Goal: Task Accomplishment & Management: Use online tool/utility

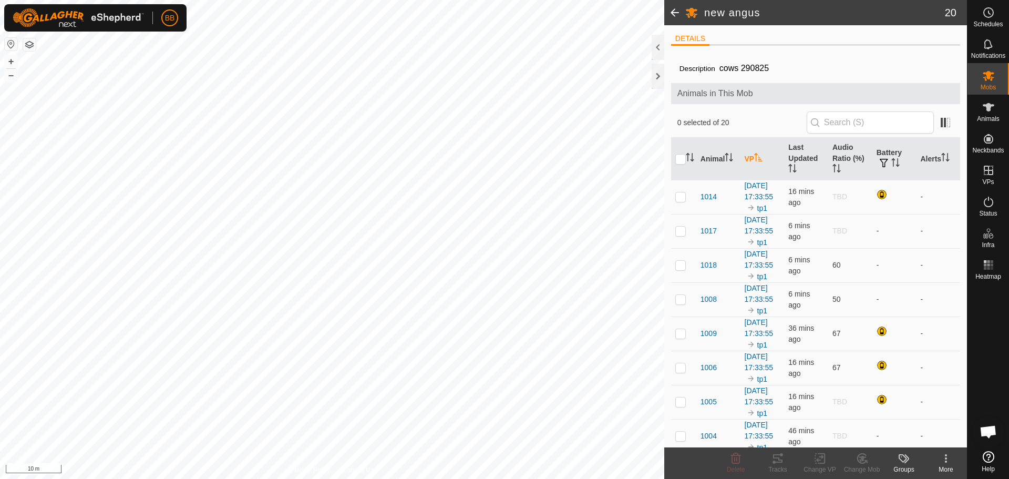
scroll to position [1003, 0]
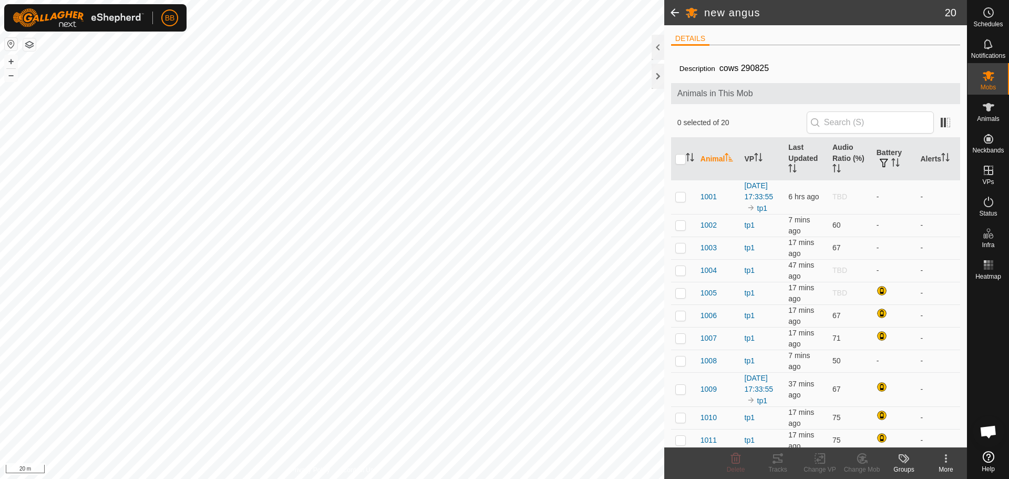
scroll to position [1003, 0]
click at [763, 159] on icon "Activate to sort" at bounding box center [758, 157] width 8 height 8
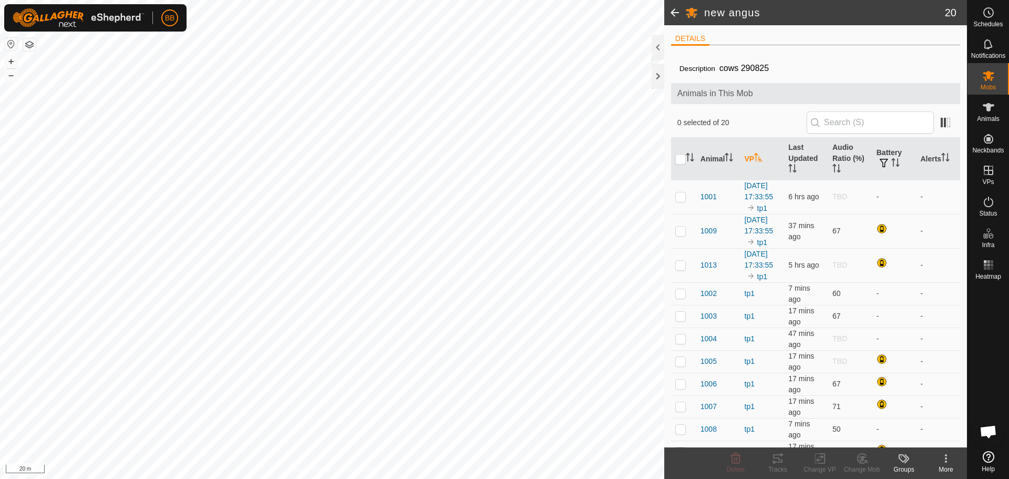
click at [763, 159] on icon "Activate to sort" at bounding box center [758, 157] width 8 height 8
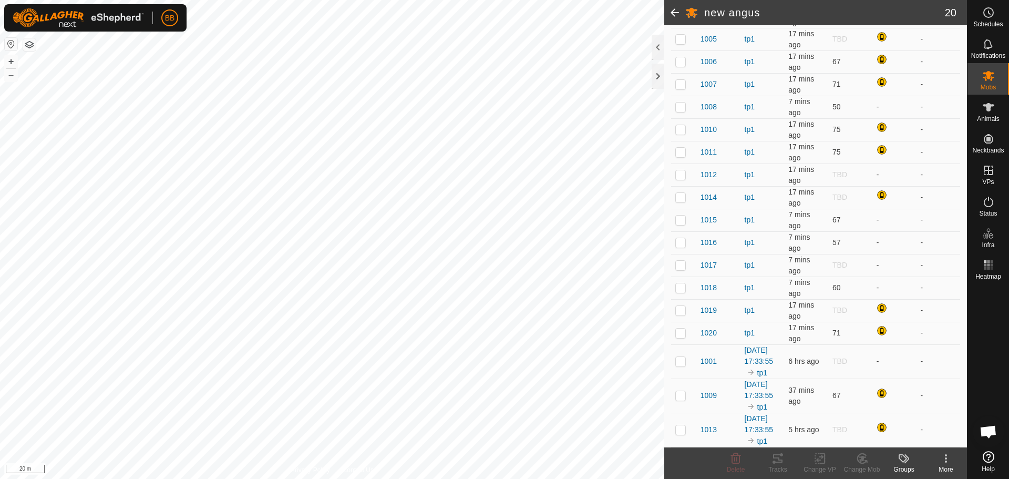
scroll to position [253, 0]
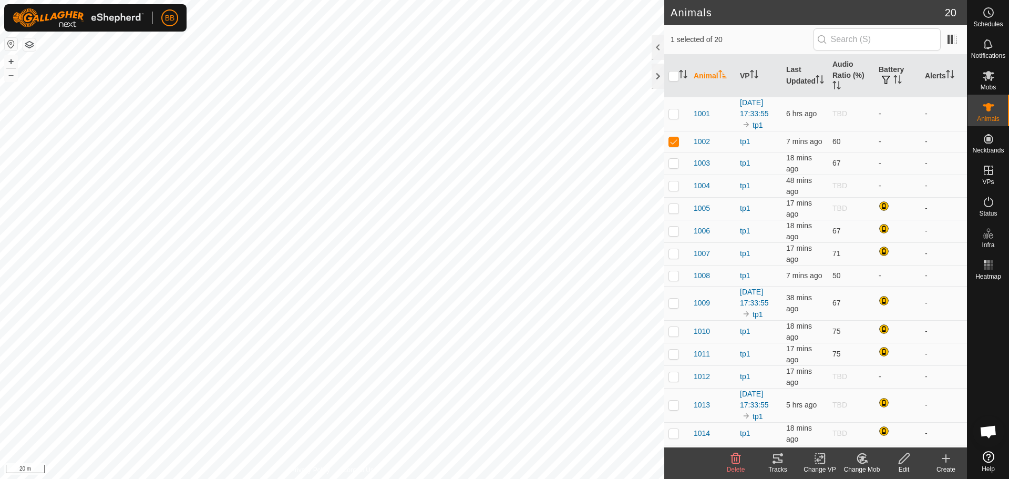
click at [773, 459] on icon at bounding box center [778, 458] width 13 height 13
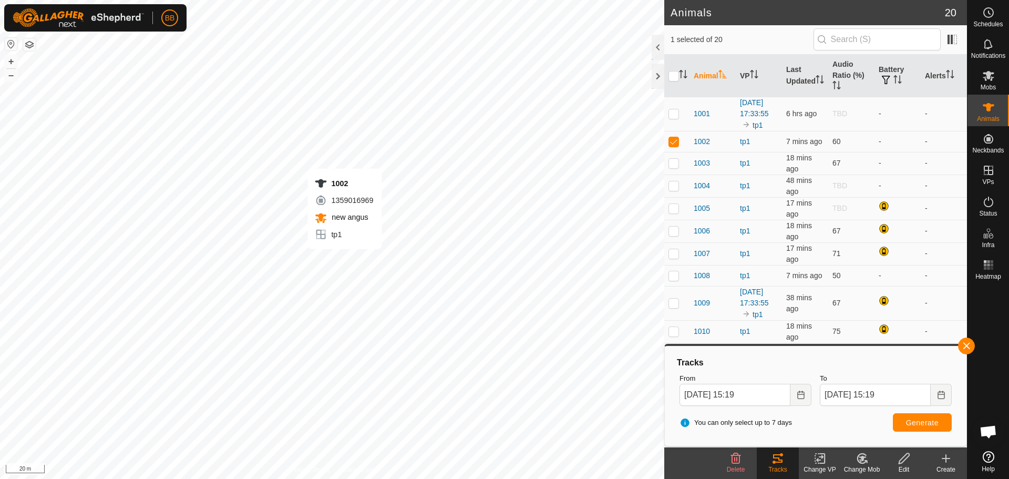
checkbox input "false"
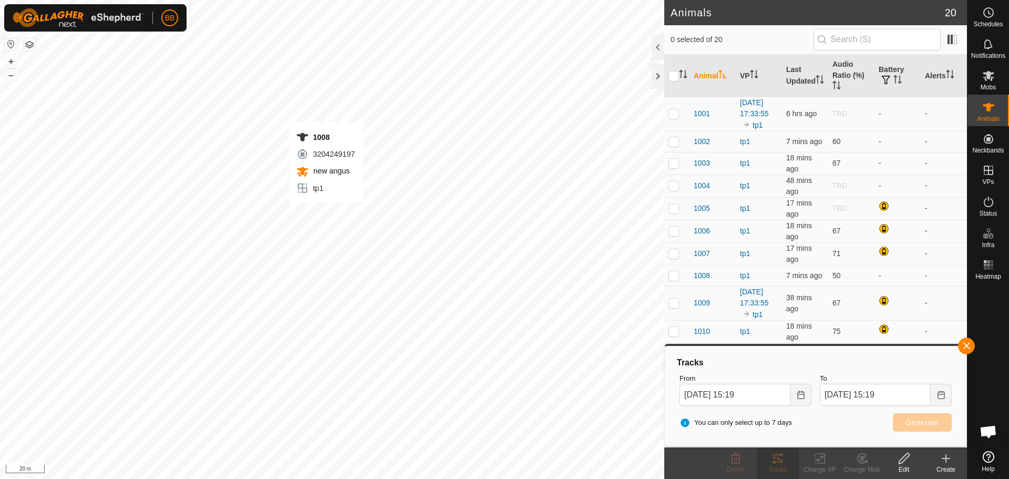
checkbox input "true"
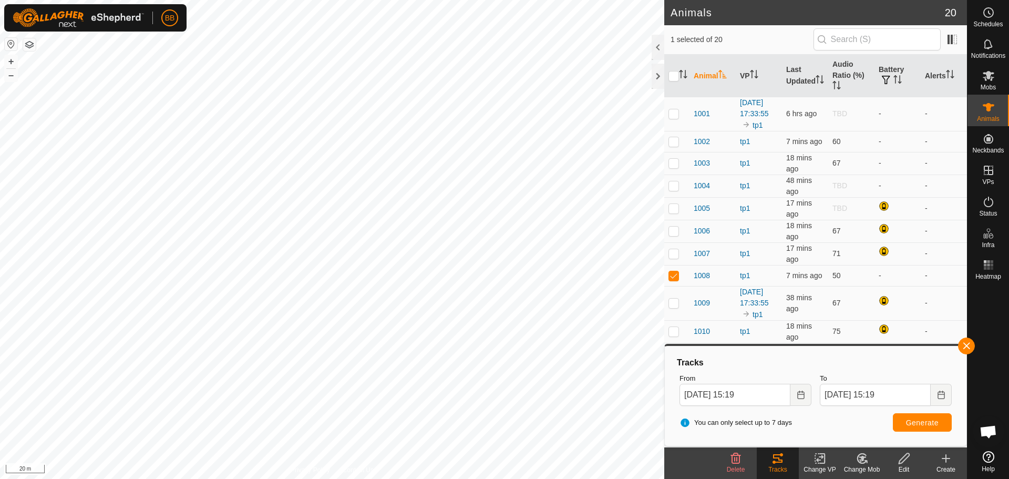
click at [775, 457] on icon at bounding box center [777, 458] width 9 height 8
click at [922, 420] on span "Generate" at bounding box center [922, 422] width 33 height 8
click at [968, 345] on button "button" at bounding box center [966, 345] width 17 height 17
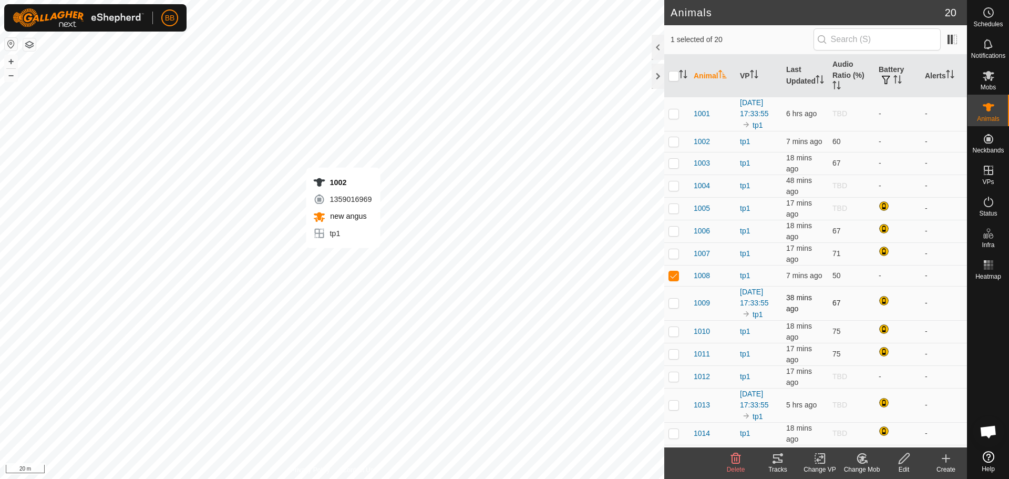
checkbox input "true"
checkbox input "false"
click at [781, 466] on div "Tracks" at bounding box center [778, 469] width 42 height 9
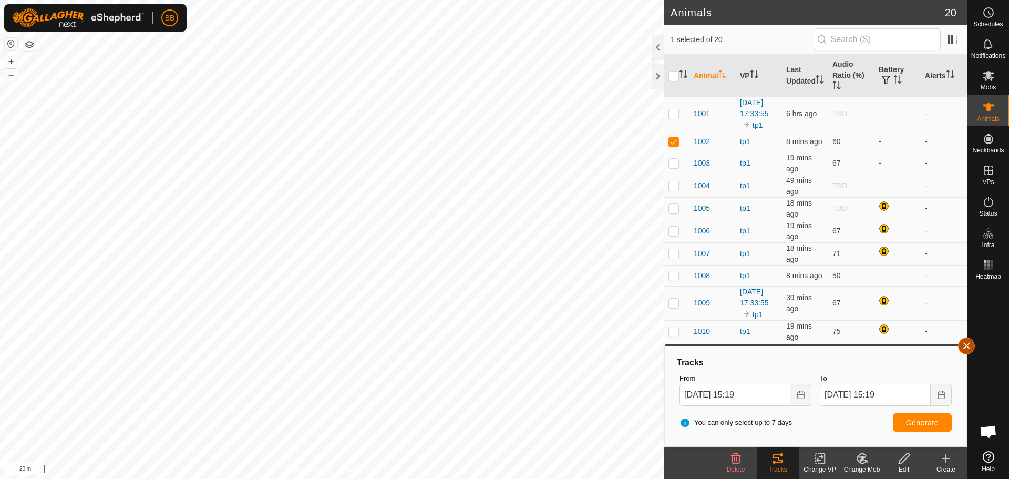
click at [970, 340] on button "button" at bounding box center [966, 345] width 17 height 17
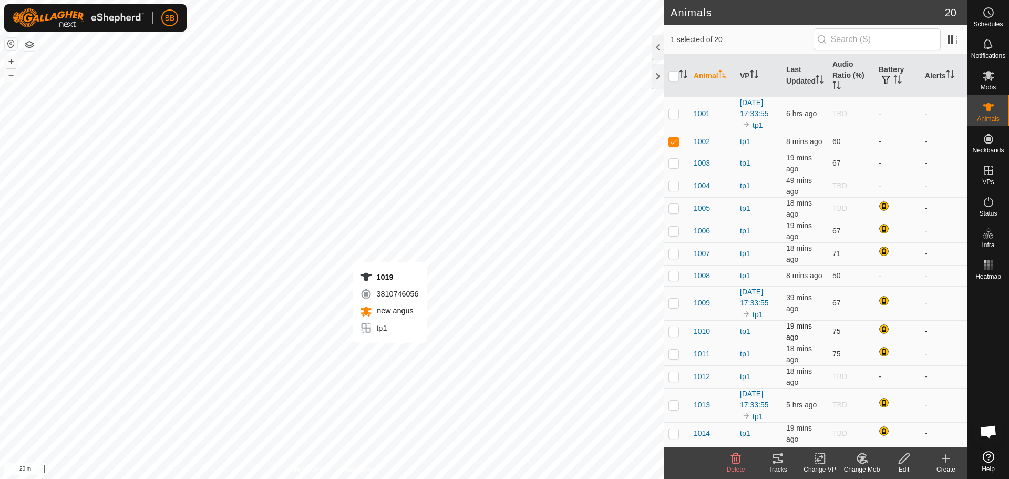
checkbox input "false"
checkbox input "true"
click at [772, 459] on icon at bounding box center [778, 458] width 13 height 13
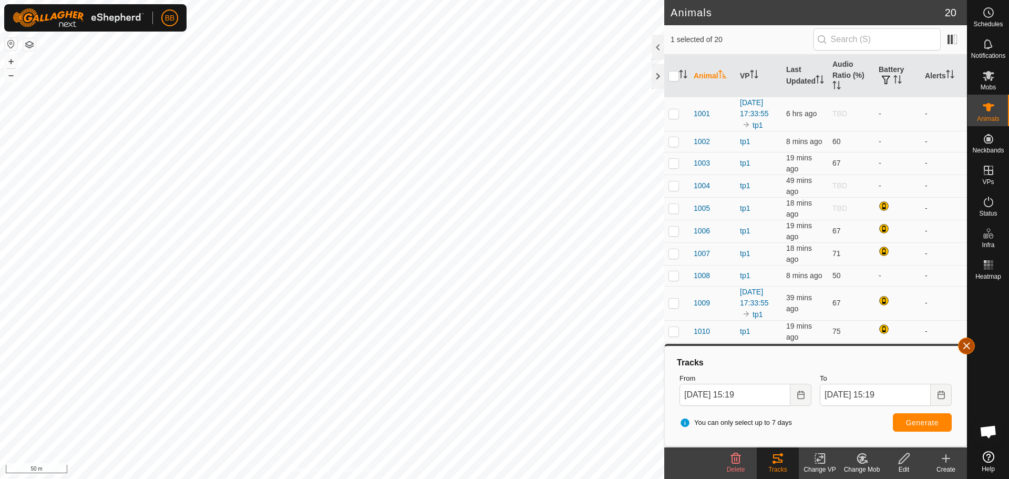
click at [966, 345] on button "button" at bounding box center [966, 345] width 17 height 17
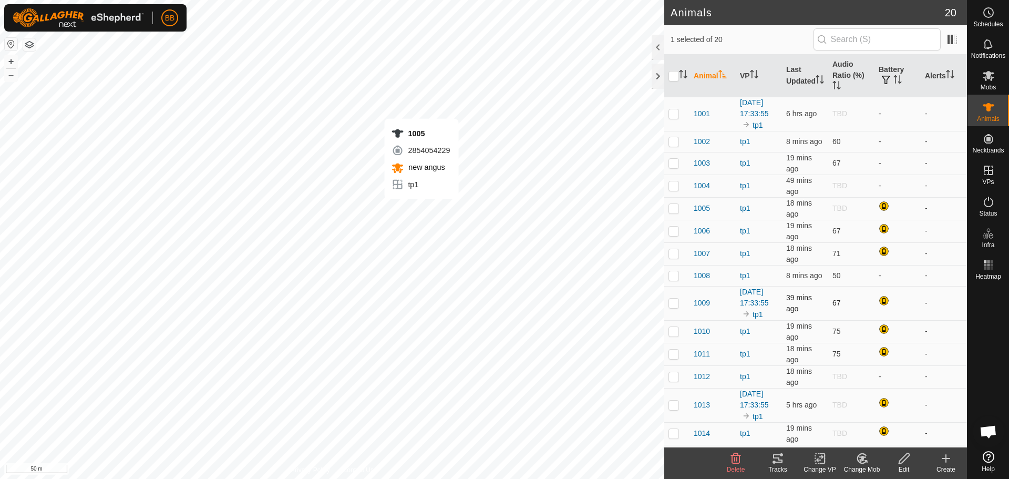
checkbox input "true"
checkbox input "false"
click at [775, 461] on icon at bounding box center [774, 462] width 3 height 3
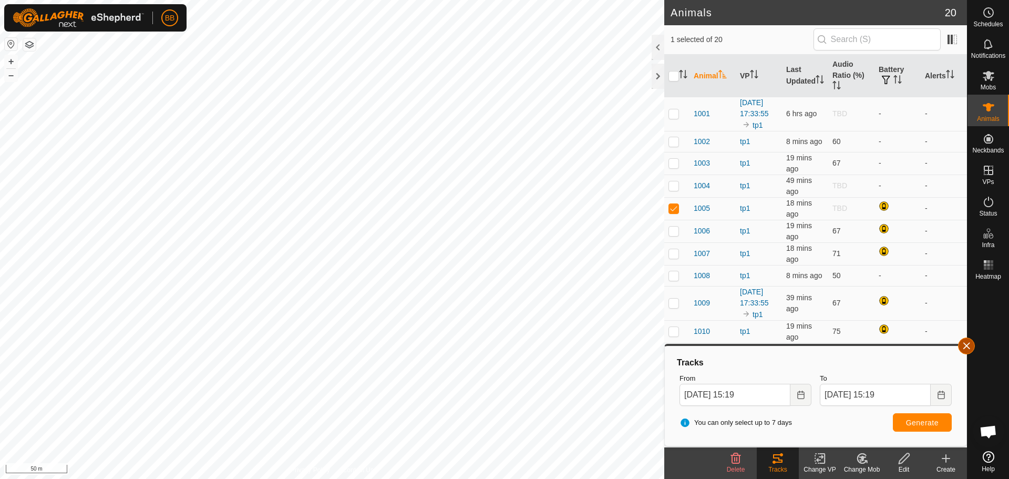
click at [966, 350] on button "button" at bounding box center [966, 345] width 17 height 17
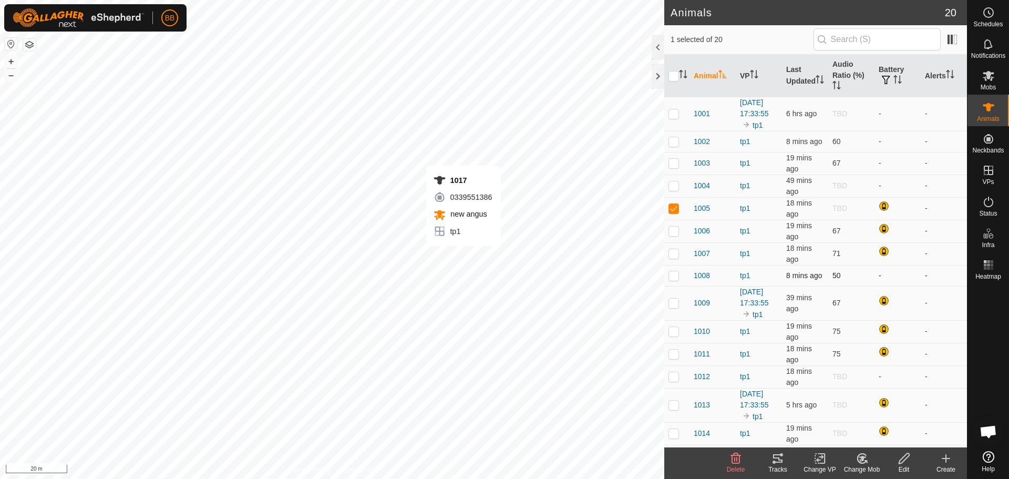
checkbox input "false"
checkbox input "true"
click at [778, 461] on icon at bounding box center [778, 458] width 13 height 13
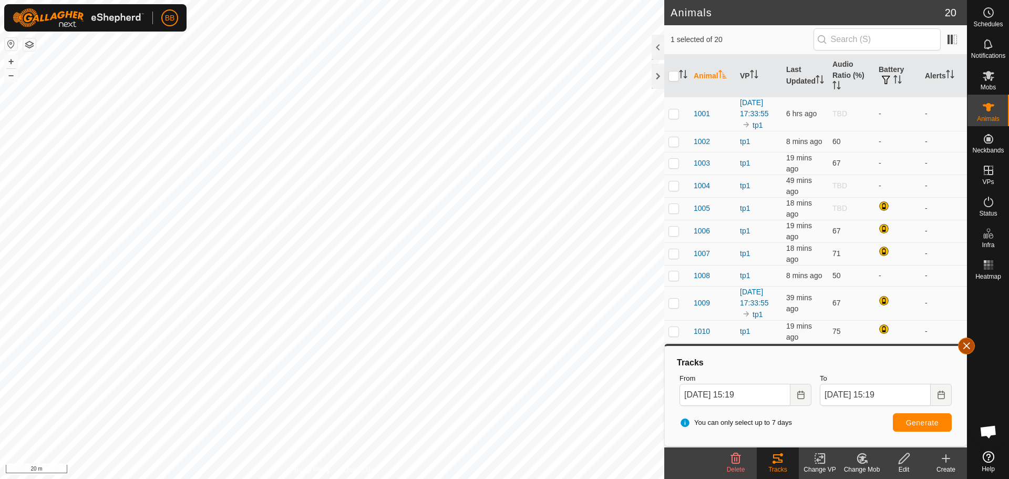
click at [967, 346] on button "button" at bounding box center [966, 345] width 17 height 17
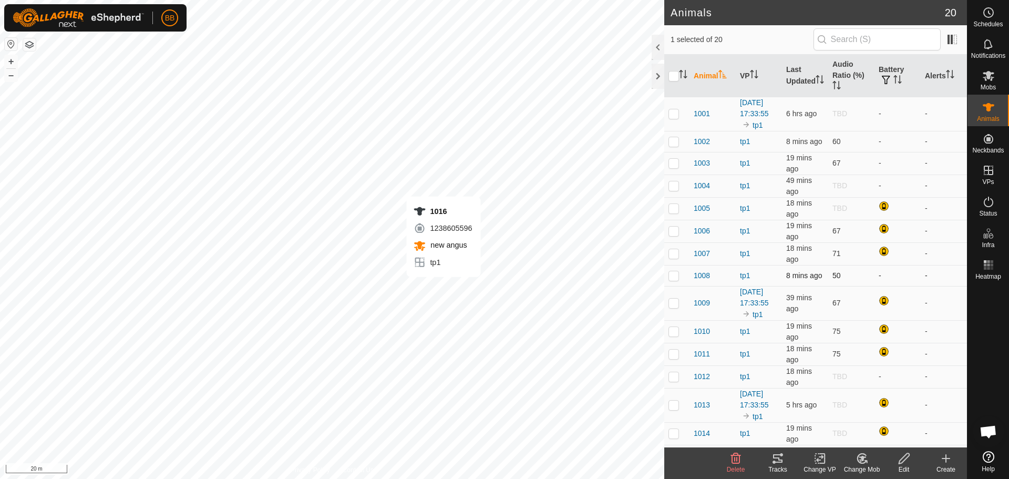
checkbox input "true"
checkbox input "false"
click at [779, 461] on icon at bounding box center [777, 458] width 9 height 8
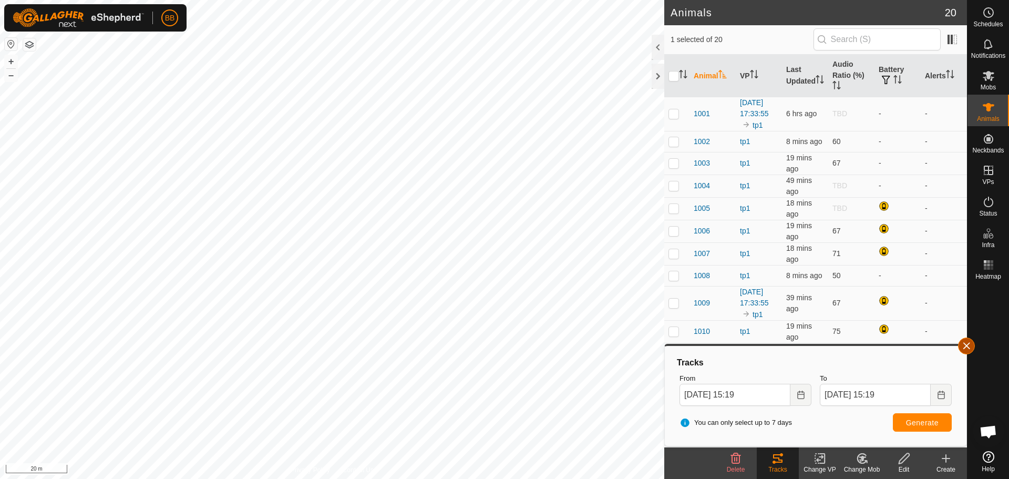
click at [968, 343] on button "button" at bounding box center [966, 345] width 17 height 17
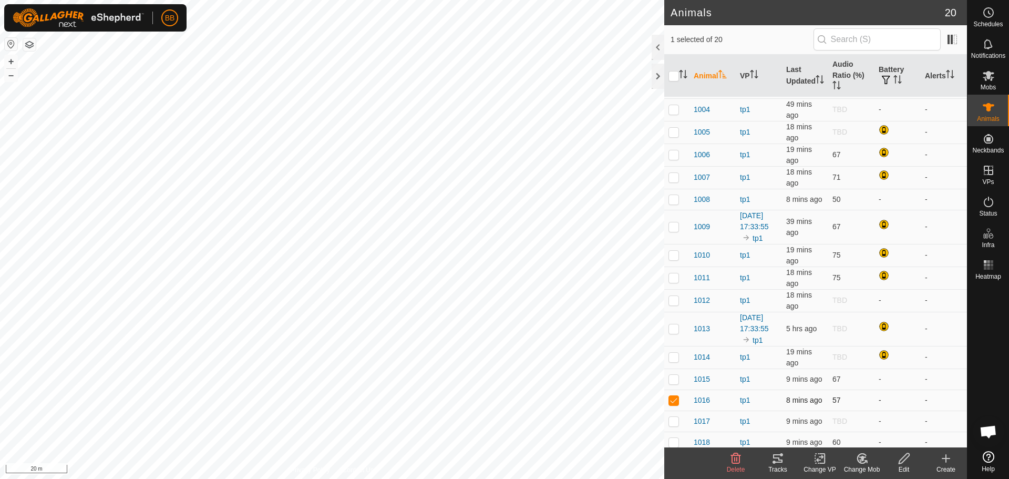
scroll to position [160, 0]
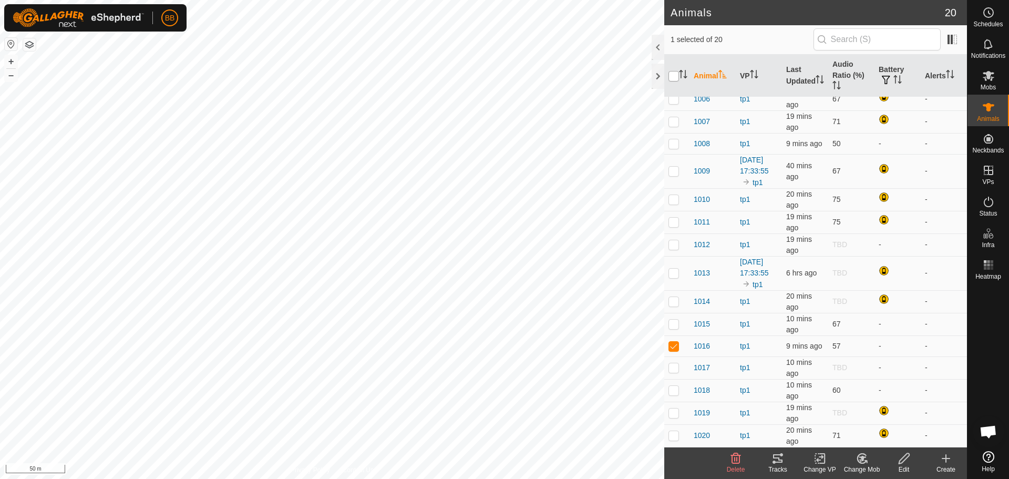
click at [675, 75] on input "checkbox" at bounding box center [674, 76] width 11 height 11
checkbox input "true"
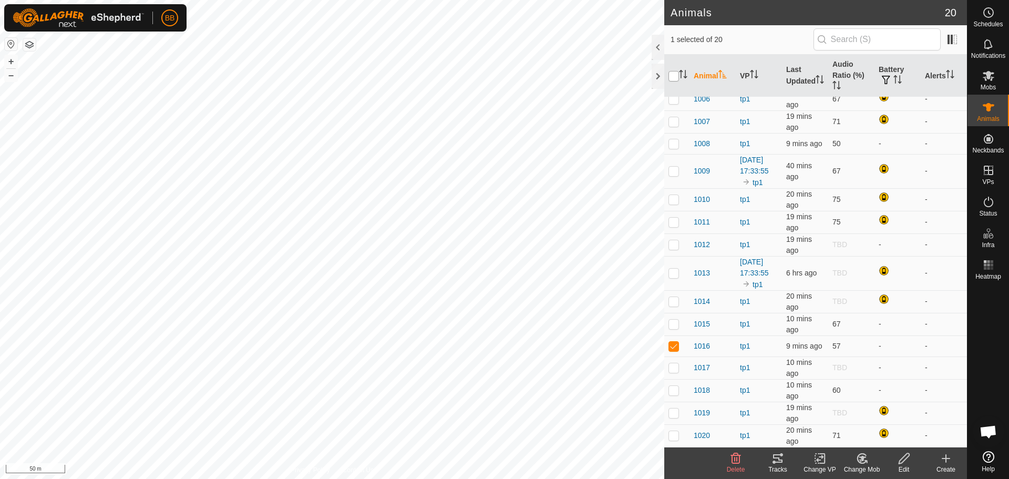
checkbox input "true"
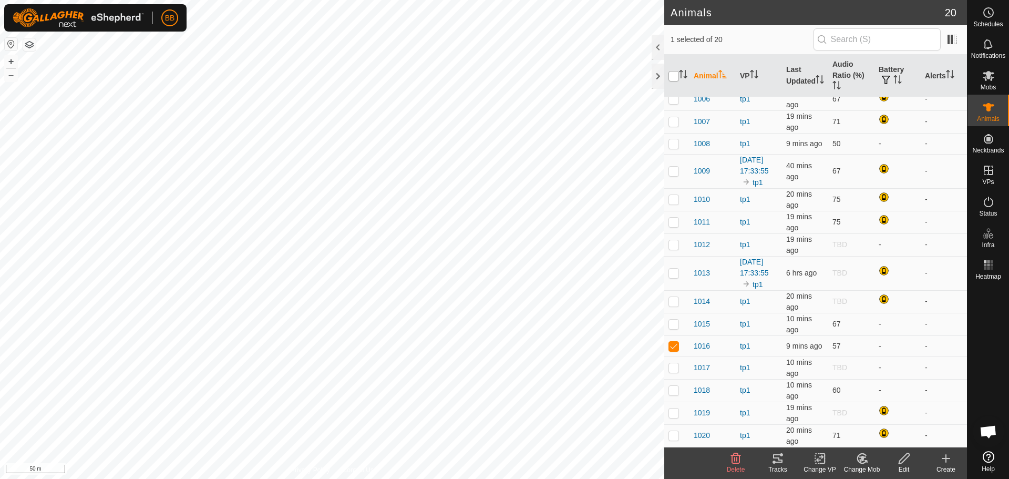
checkbox input "true"
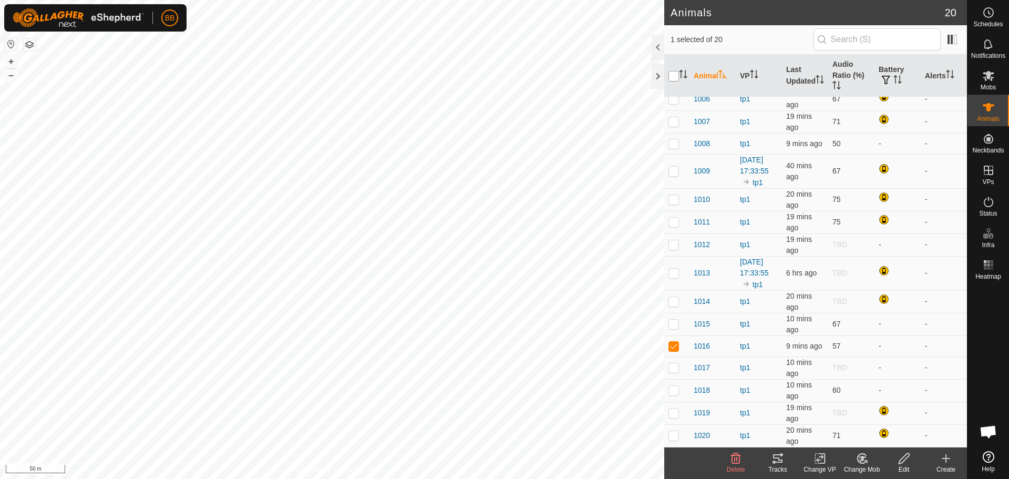
checkbox input "true"
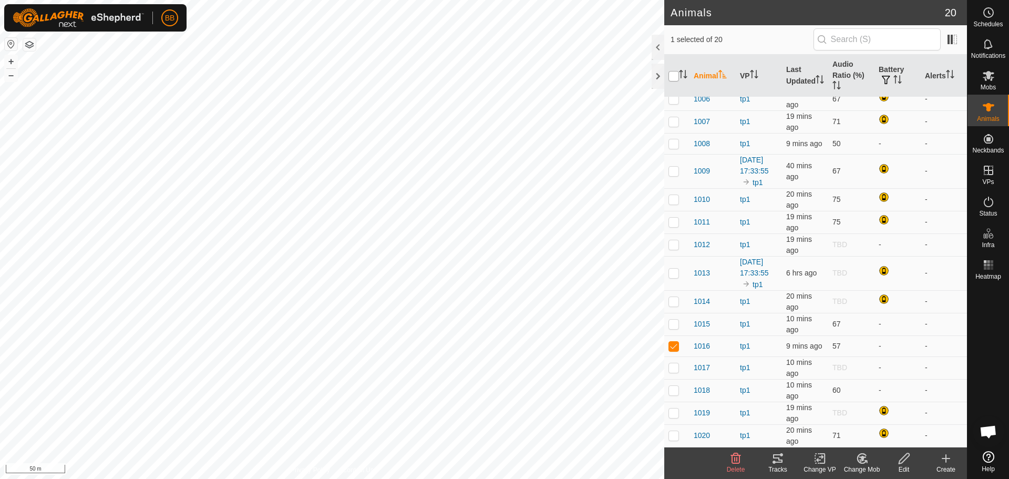
checkbox input "true"
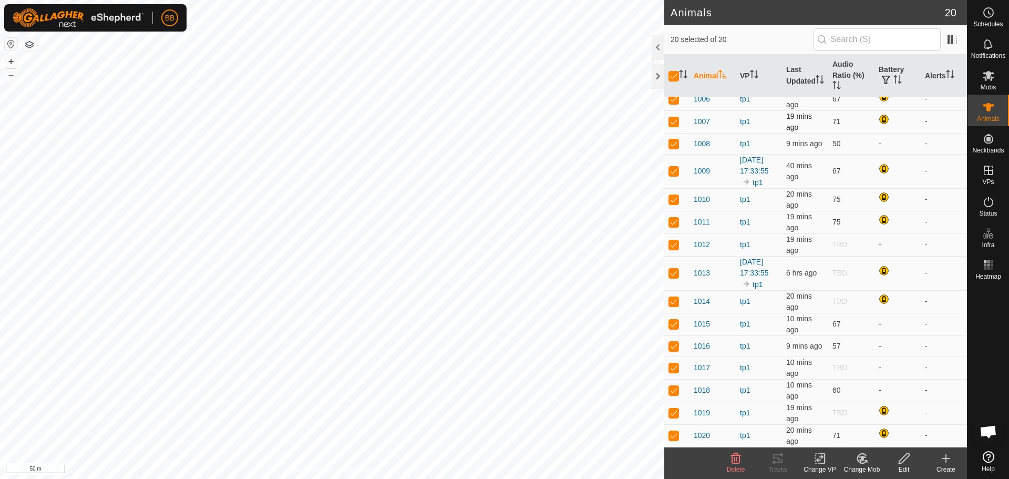
click at [674, 117] on p-checkbox at bounding box center [674, 121] width 11 height 8
checkbox input "false"
drag, startPoint x: 667, startPoint y: 124, endPoint x: 673, endPoint y: 126, distance: 6.2
click at [667, 133] on td at bounding box center [676, 143] width 25 height 21
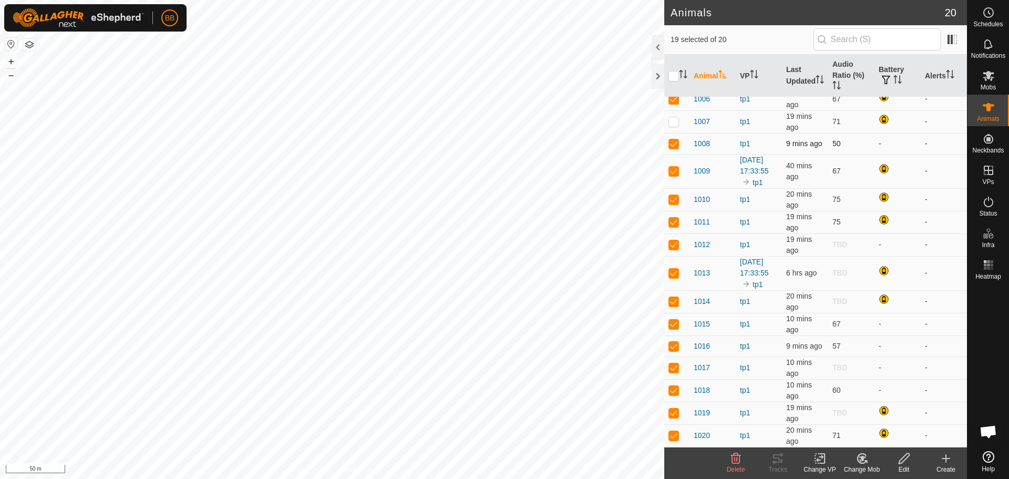
checkbox input "false"
click at [670, 167] on p-checkbox at bounding box center [674, 171] width 11 height 8
checkbox input "false"
click at [676, 198] on td at bounding box center [676, 199] width 25 height 23
checkbox input "false"
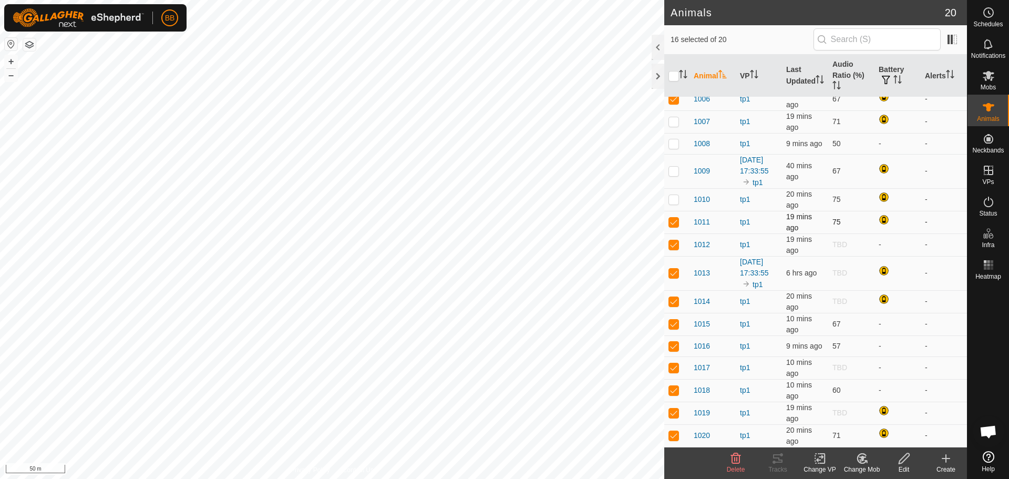
click at [673, 218] on p-checkbox at bounding box center [674, 222] width 11 height 8
checkbox input "false"
click at [675, 240] on p-checkbox at bounding box center [674, 244] width 11 height 8
checkbox input "false"
click at [676, 269] on p-tablecheckbox at bounding box center [674, 273] width 11 height 8
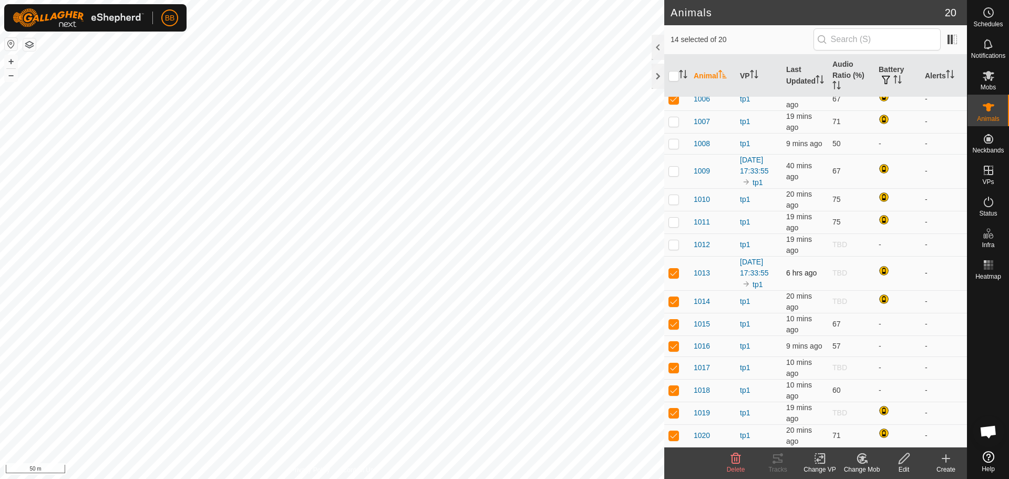
checkbox input "false"
click at [673, 305] on p-checkbox at bounding box center [674, 301] width 11 height 8
checkbox input "false"
click at [674, 324] on td at bounding box center [676, 324] width 25 height 23
checkbox input "false"
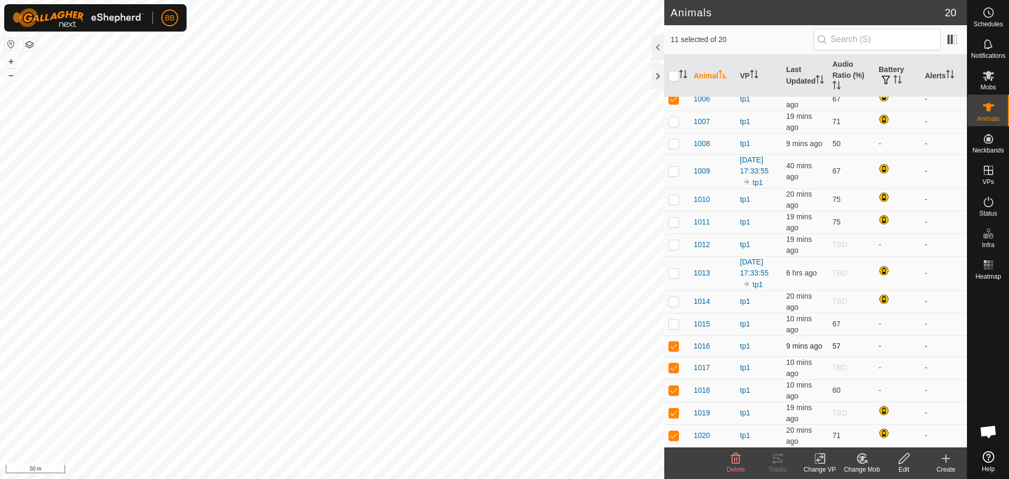
click at [674, 346] on p-tablecheckbox at bounding box center [674, 346] width 11 height 8
checkbox input "false"
click at [776, 462] on icon at bounding box center [777, 458] width 9 height 8
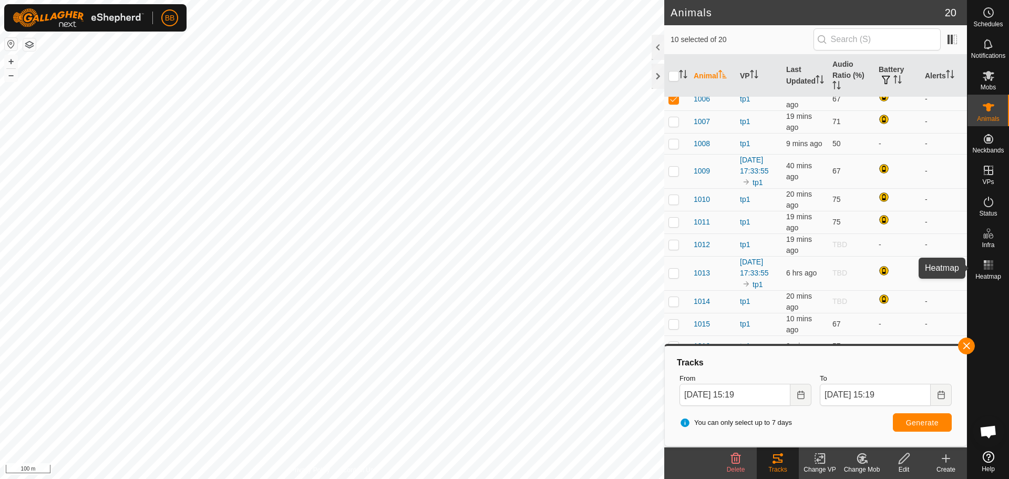
click at [986, 264] on rect at bounding box center [985, 264] width 3 height 3
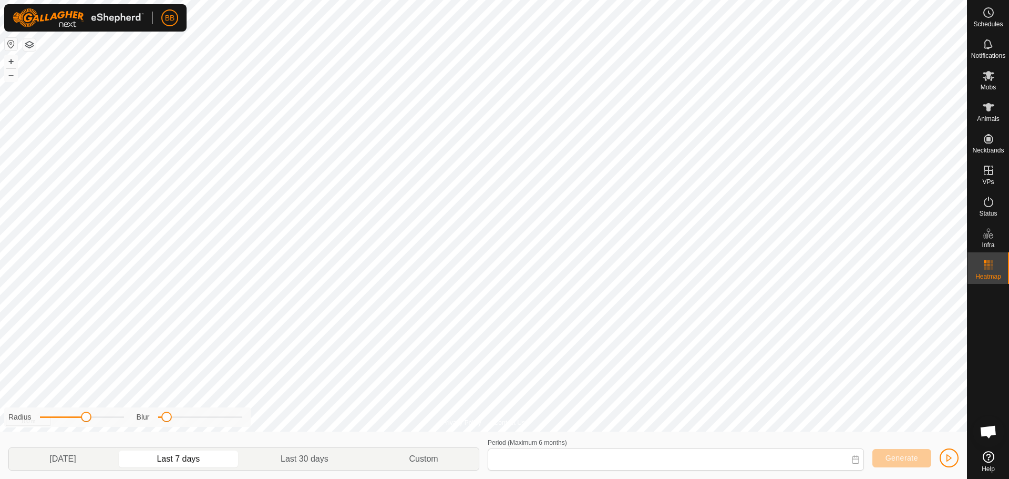
type input "[DATE] - [DATE]"
click at [985, 265] on rect at bounding box center [985, 264] width 3 height 3
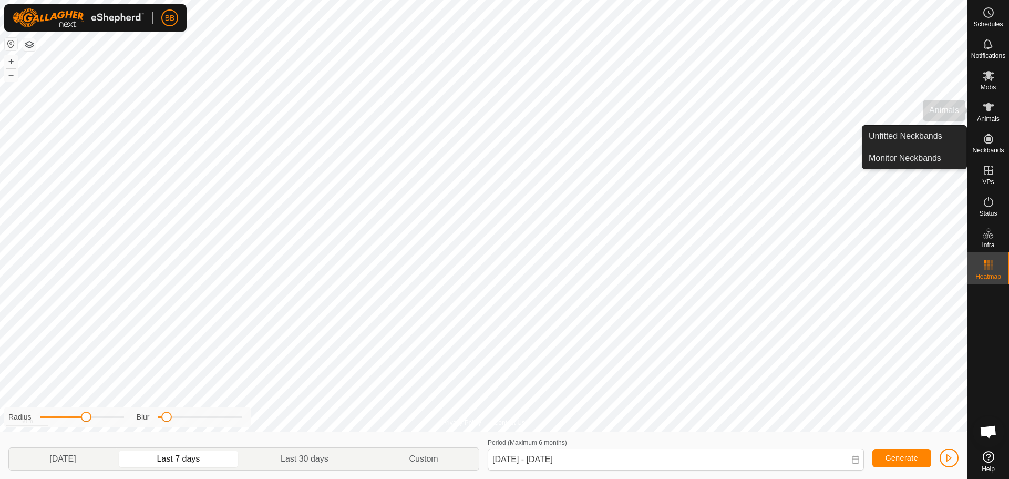
click at [983, 105] on icon at bounding box center [989, 107] width 13 height 13
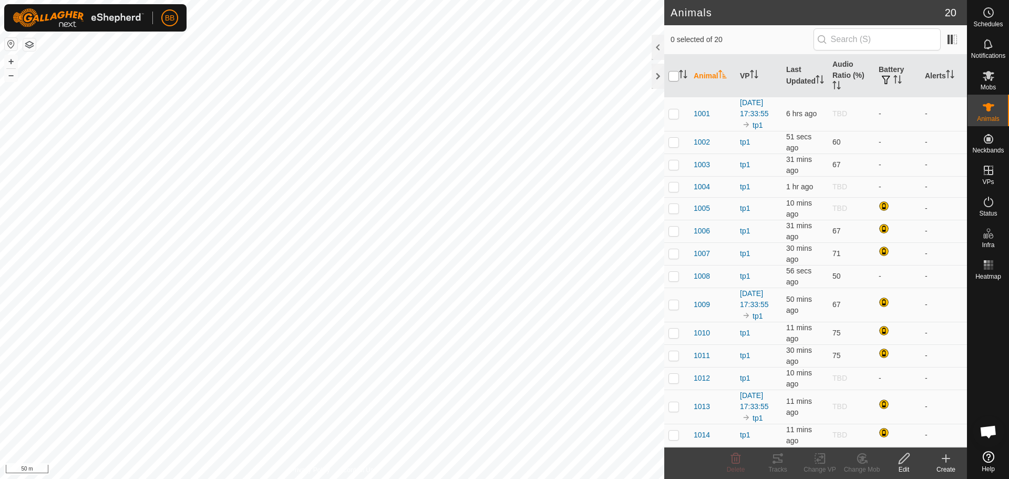
click at [671, 75] on input "checkbox" at bounding box center [674, 76] width 11 height 11
checkbox input "true"
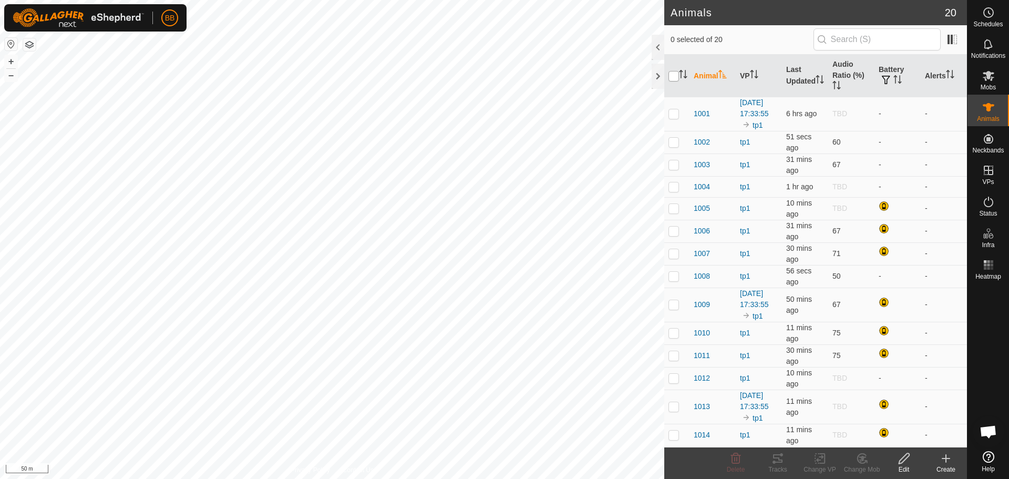
checkbox input "true"
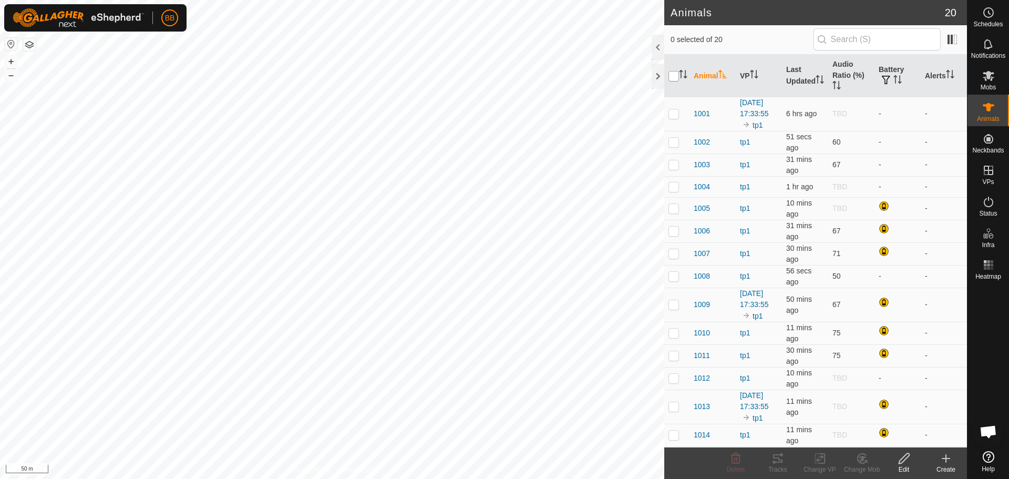
checkbox input "true"
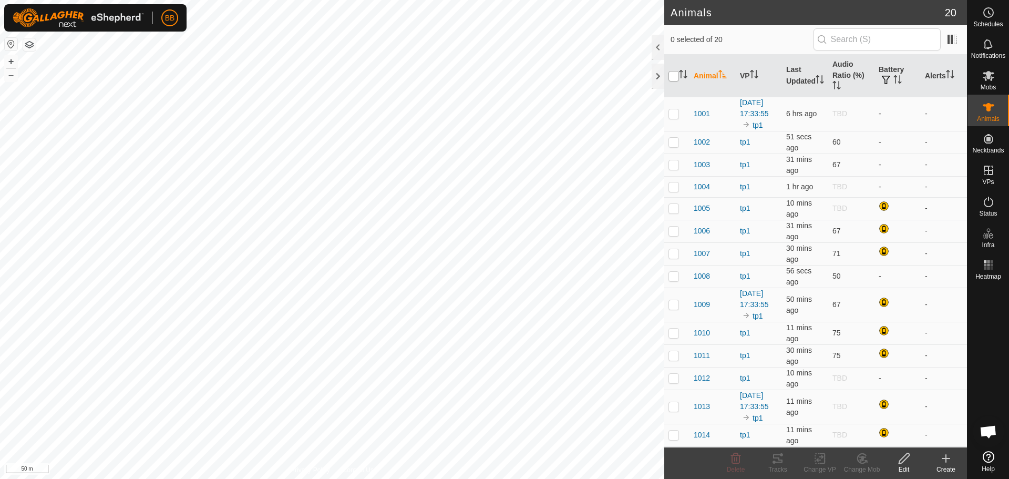
checkbox input "true"
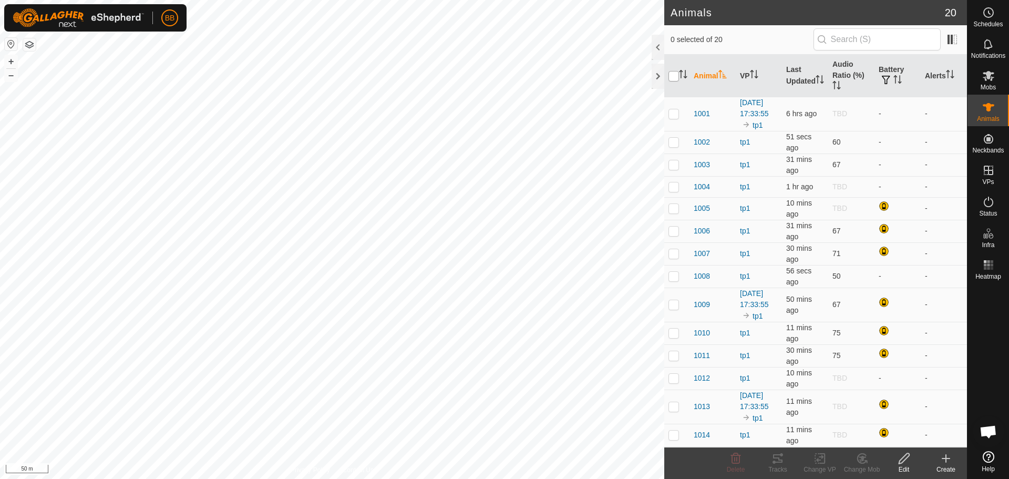
checkbox input "true"
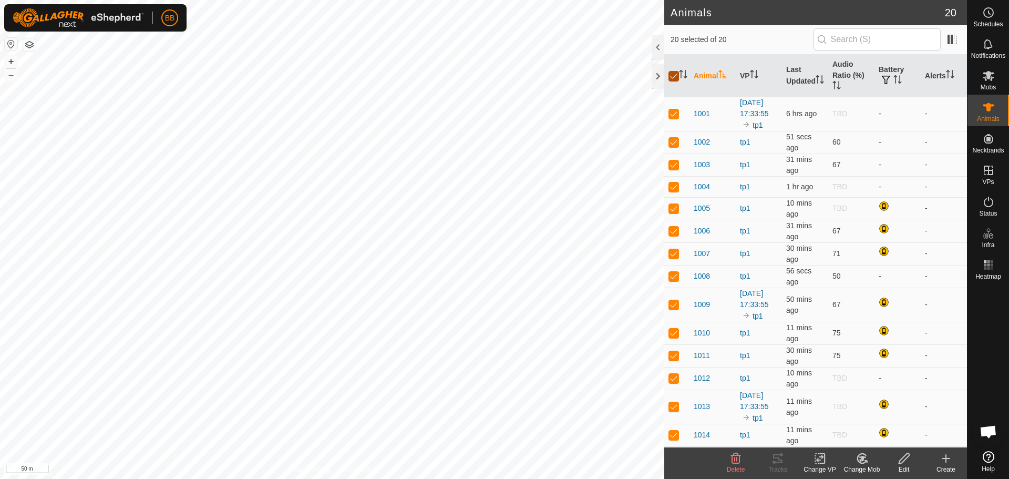
click at [671, 75] on input "checkbox" at bounding box center [674, 76] width 11 height 11
checkbox input "false"
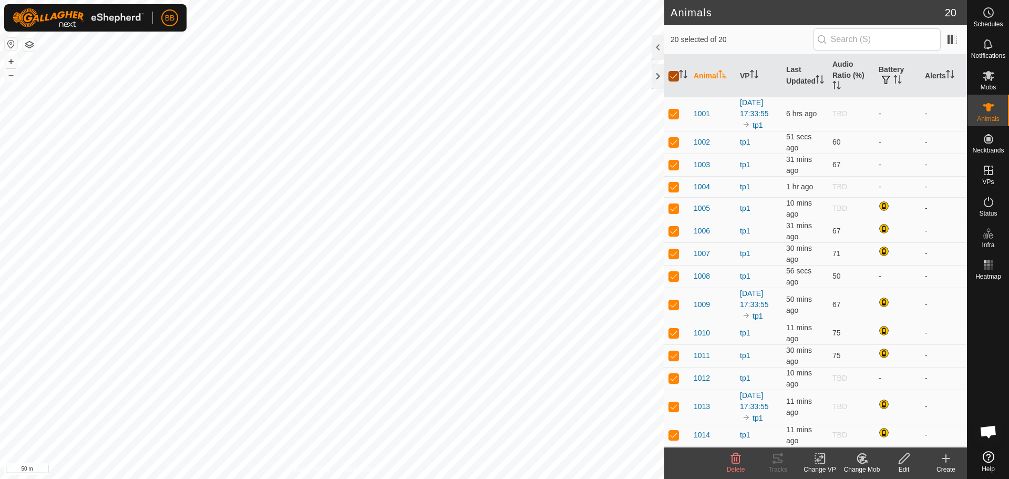
checkbox input "false"
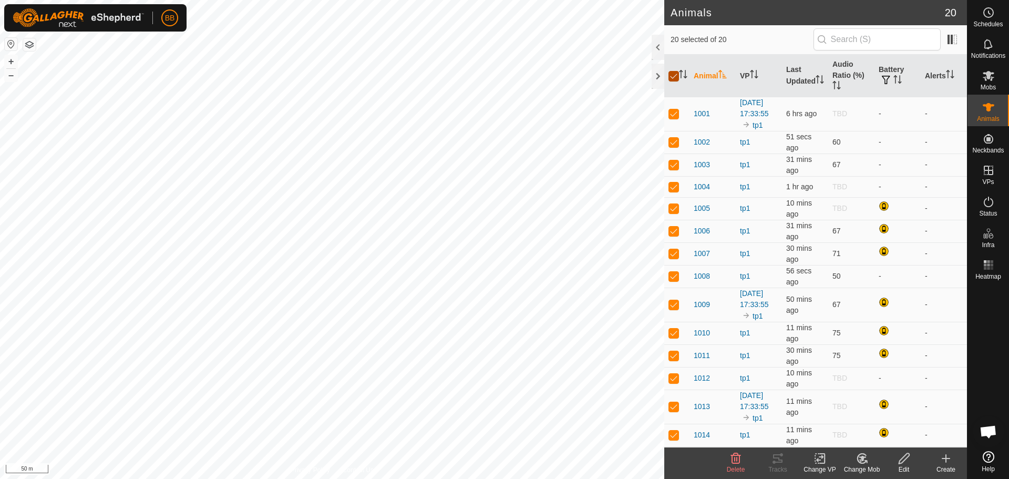
checkbox input "false"
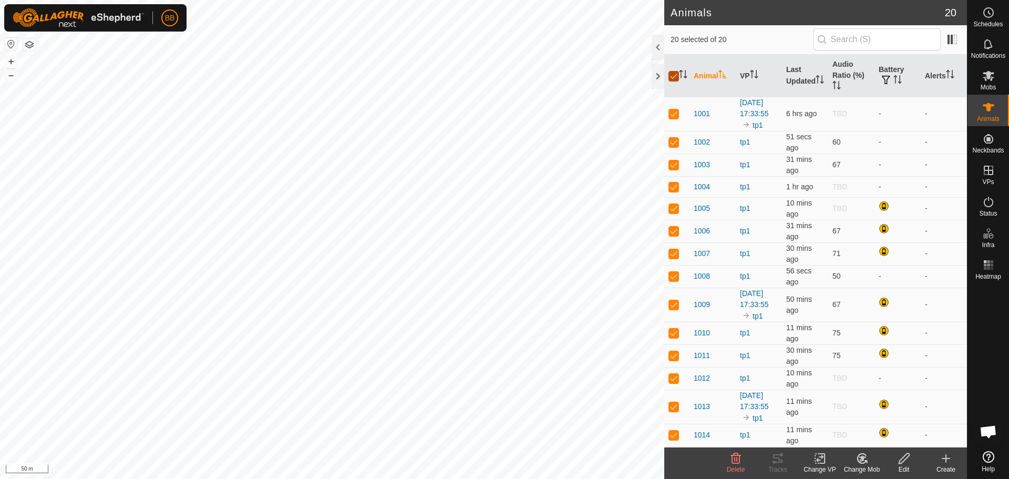
checkbox input "false"
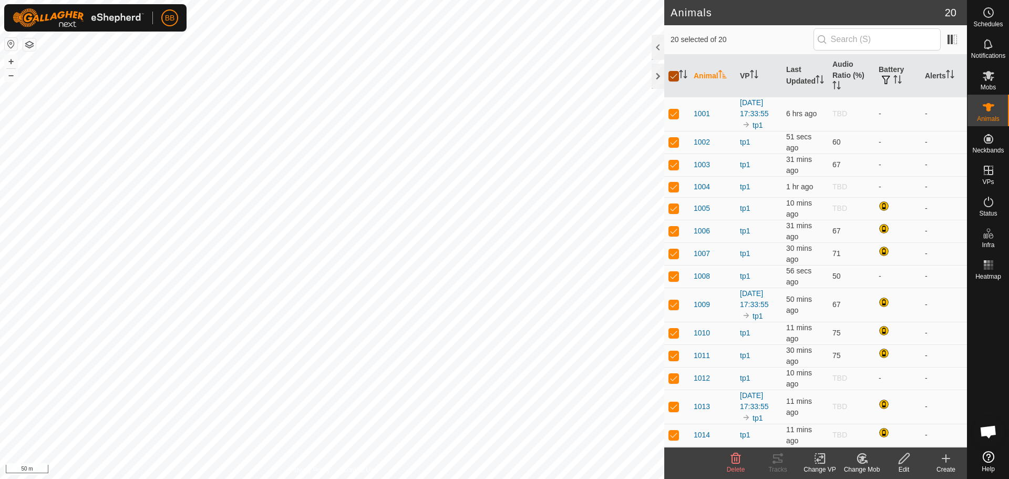
checkbox input "false"
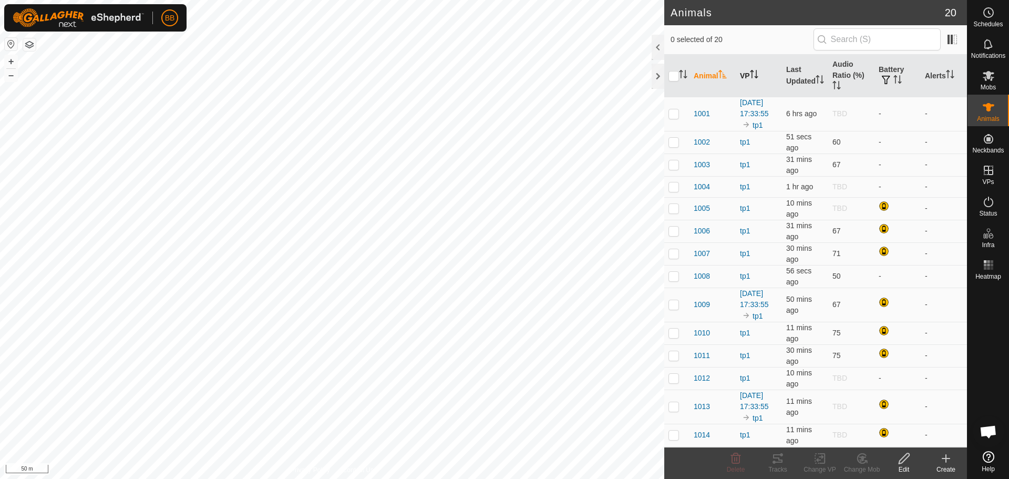
click at [756, 70] on icon "Activate to sort" at bounding box center [754, 74] width 8 height 8
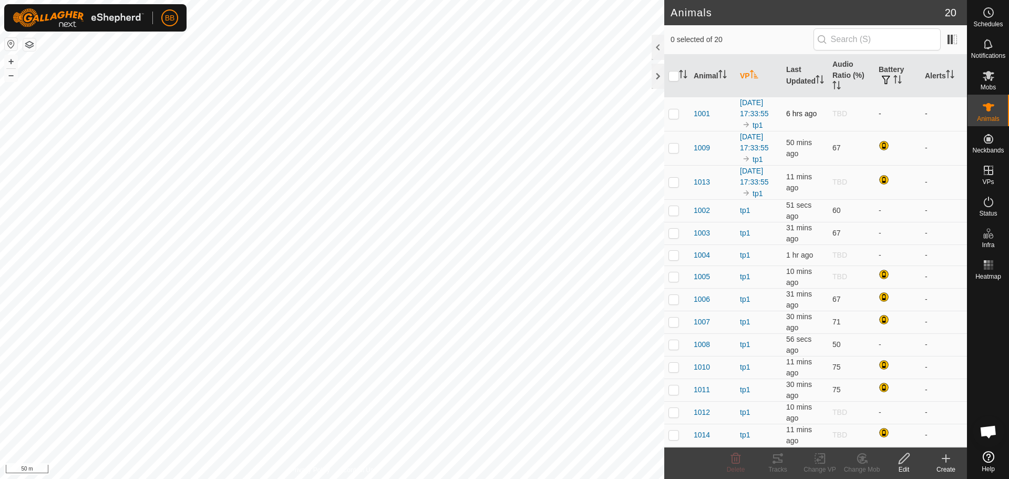
click at [671, 118] on p-checkbox at bounding box center [674, 113] width 11 height 8
checkbox input "true"
click at [678, 152] on p-checkbox at bounding box center [674, 148] width 11 height 8
checkbox input "true"
drag, startPoint x: 674, startPoint y: 208, endPoint x: 679, endPoint y: 212, distance: 6.3
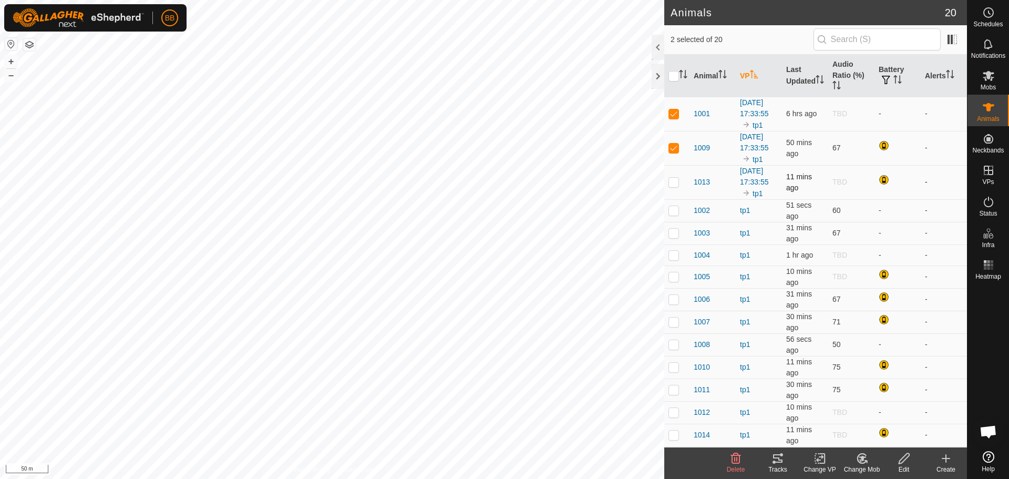
click at [674, 186] on p-checkbox at bounding box center [674, 182] width 11 height 8
checkbox input "true"
click at [784, 463] on icon at bounding box center [778, 458] width 13 height 13
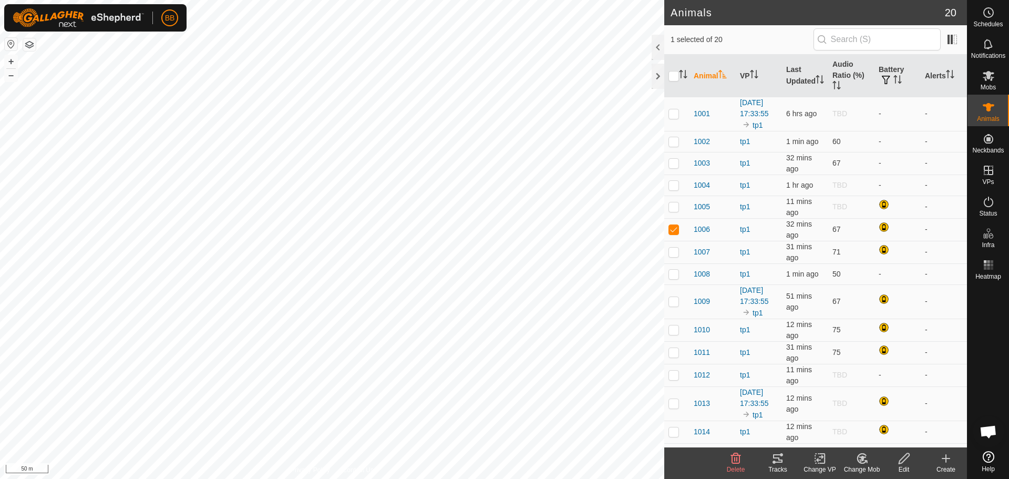
click at [781, 461] on icon at bounding box center [777, 458] width 9 height 8
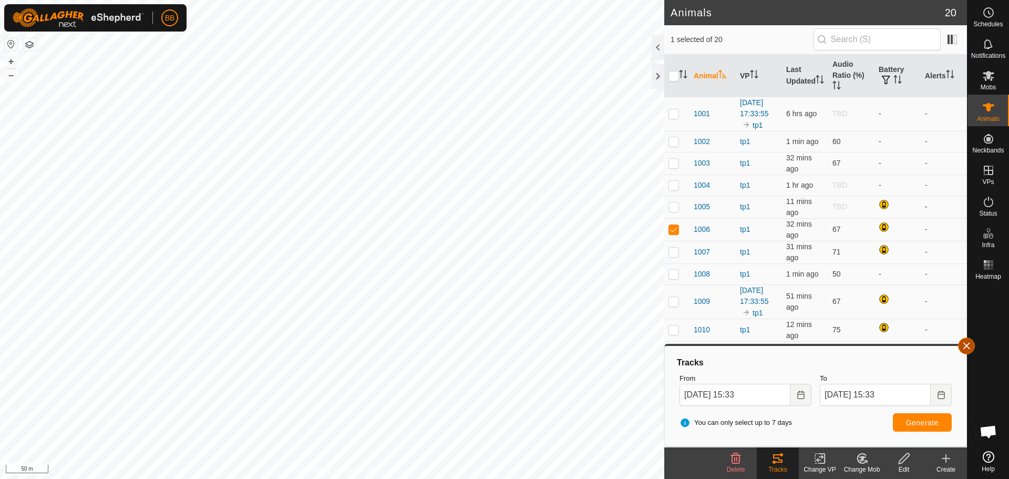
click at [970, 343] on button "button" at bounding box center [966, 345] width 17 height 17
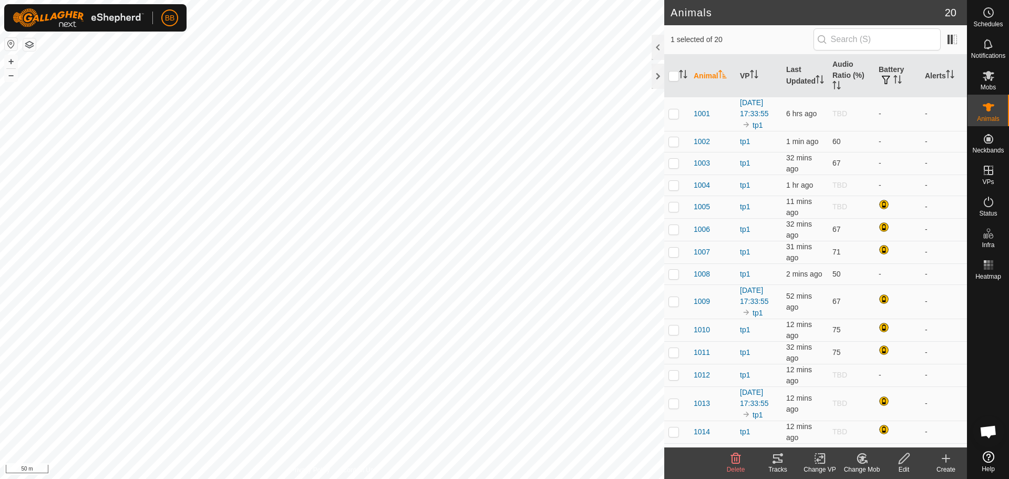
click at [775, 457] on icon at bounding box center [777, 458] width 9 height 8
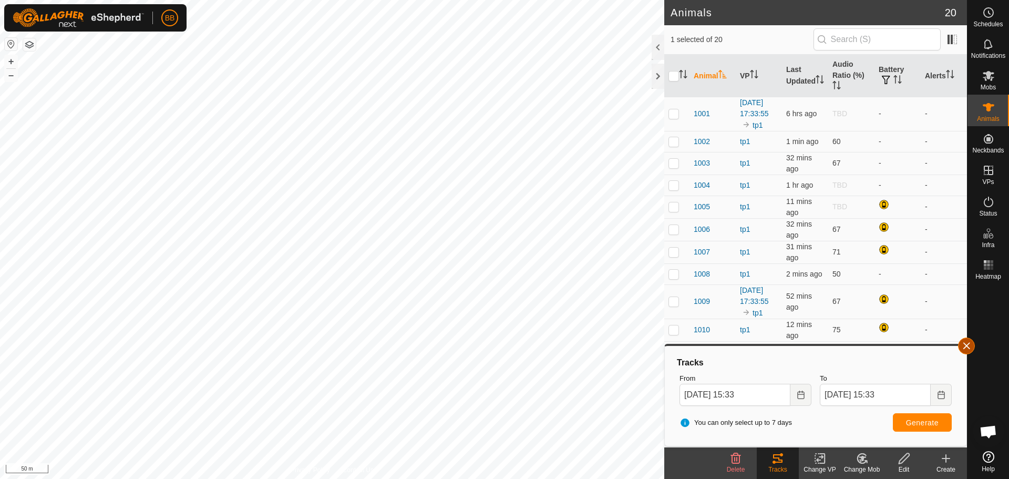
click at [970, 345] on button "button" at bounding box center [966, 345] width 17 height 17
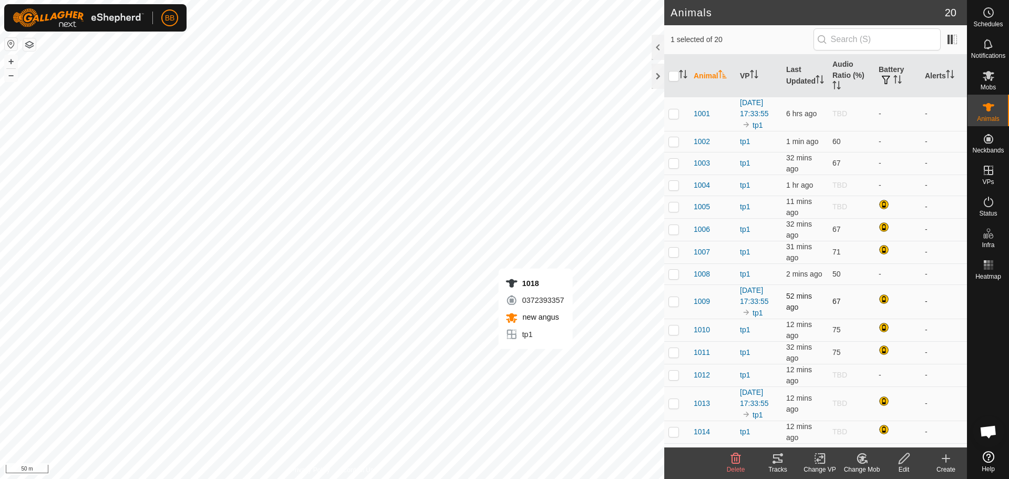
checkbox input "true"
checkbox input "false"
click at [783, 453] on icon at bounding box center [778, 458] width 13 height 13
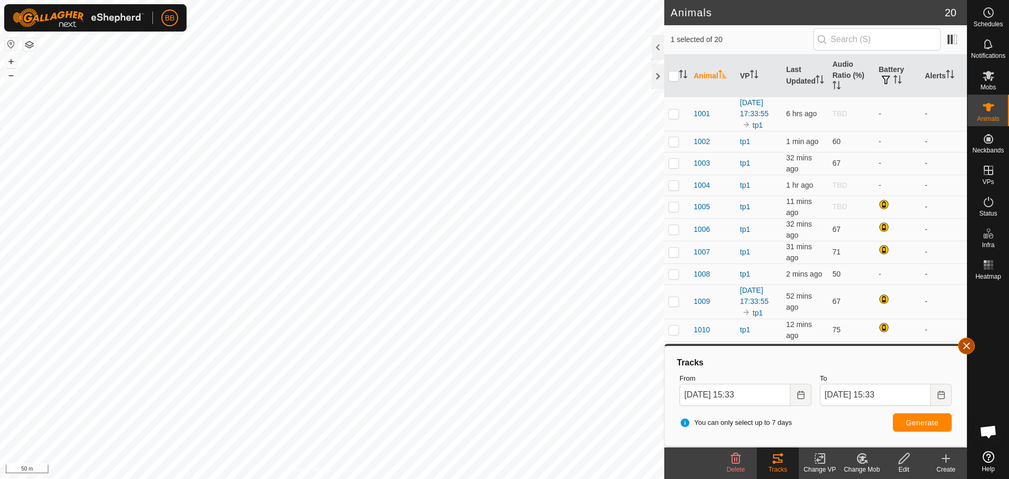
click at [973, 348] on button "button" at bounding box center [966, 345] width 17 height 17
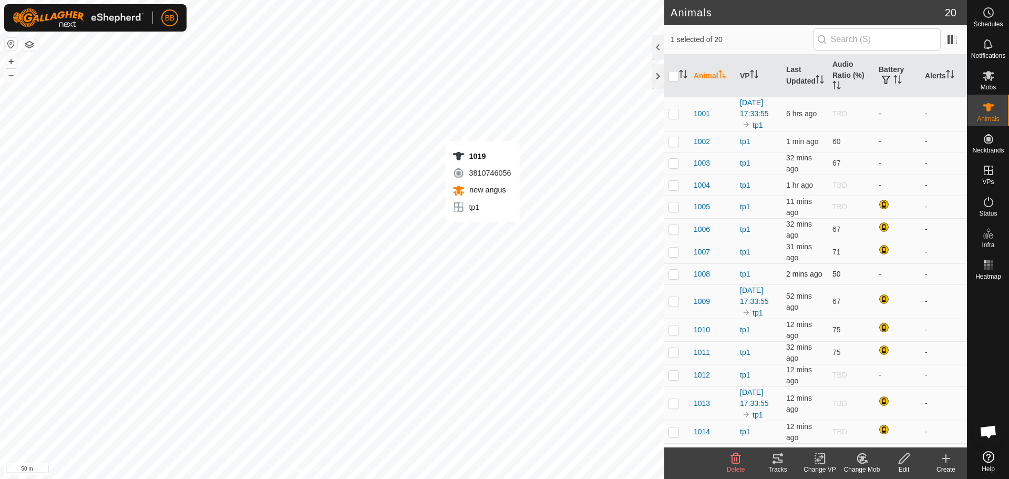
checkbox input "false"
checkbox input "true"
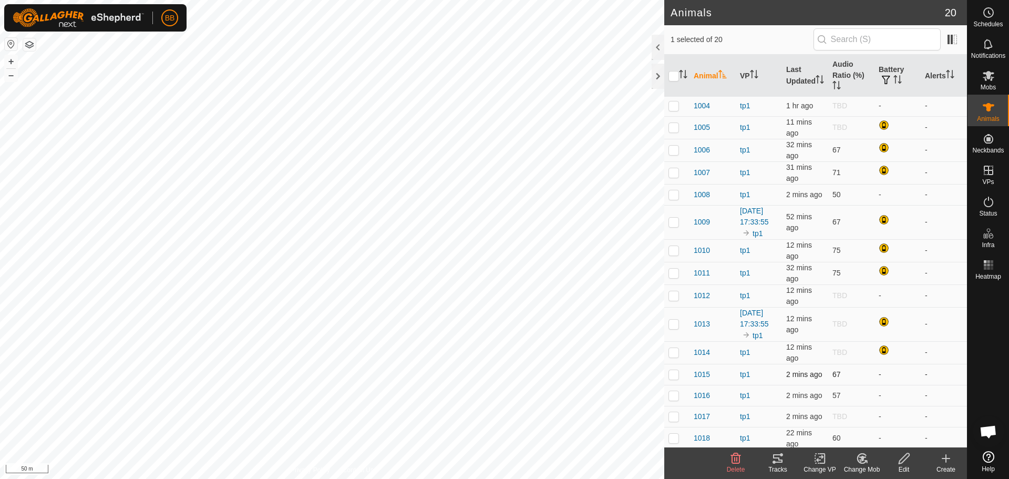
scroll to position [160, 0]
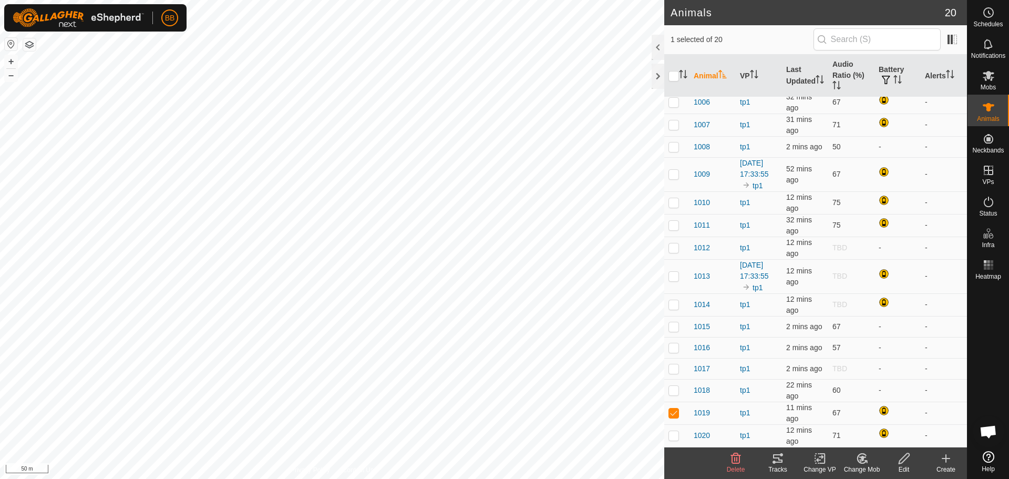
click at [781, 462] on icon at bounding box center [777, 458] width 9 height 8
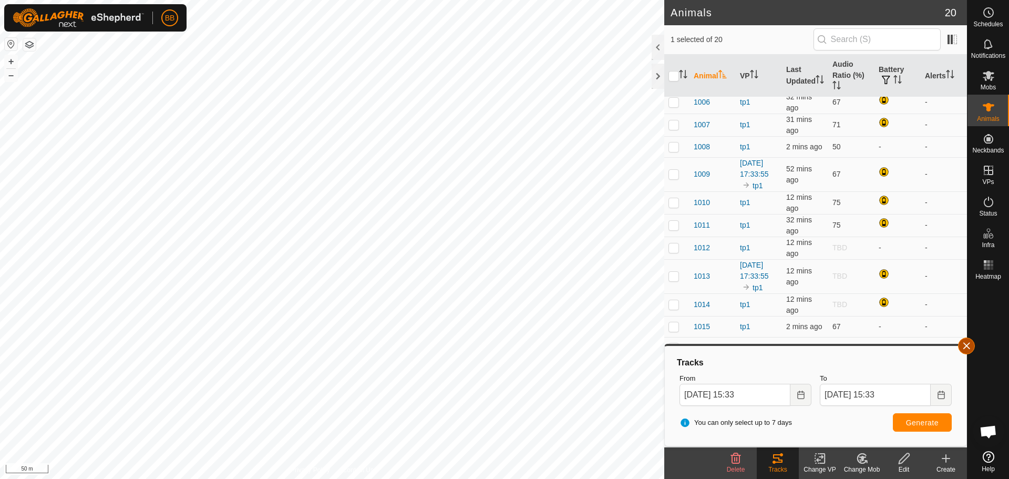
click at [965, 347] on button "button" at bounding box center [966, 345] width 17 height 17
